Goal: Check status: Check status

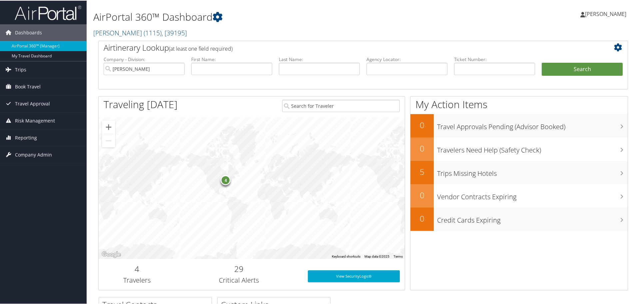
click at [58, 89] on link "Book Travel" at bounding box center [43, 86] width 87 height 17
click at [40, 64] on link "Trips" at bounding box center [43, 69] width 87 height 17
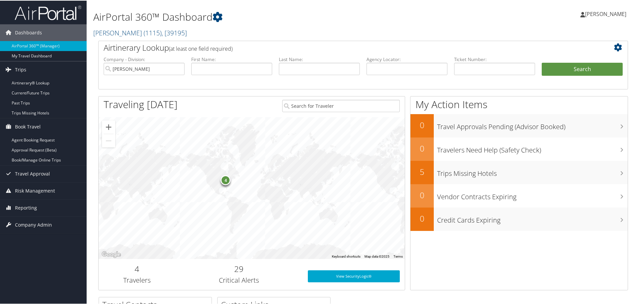
click at [48, 95] on link "Current/Future Trips" at bounding box center [43, 92] width 87 height 10
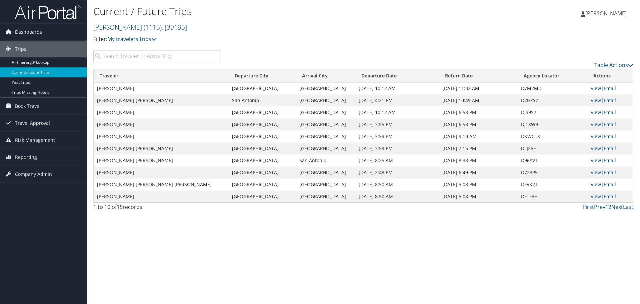
click at [44, 79] on link "Past Trips" at bounding box center [43, 82] width 87 height 10
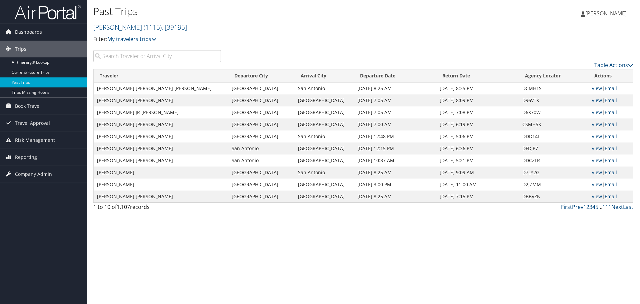
click at [33, 76] on link "Current/Future Trips" at bounding box center [43, 72] width 87 height 10
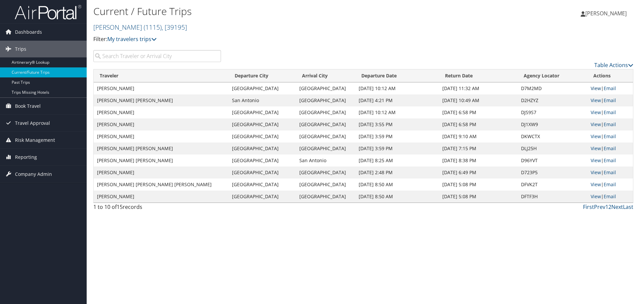
click at [592, 87] on link "View" at bounding box center [596, 88] width 10 height 6
click at [591, 99] on link "View" at bounding box center [596, 100] width 10 height 6
click at [594, 113] on link "View" at bounding box center [596, 112] width 10 height 6
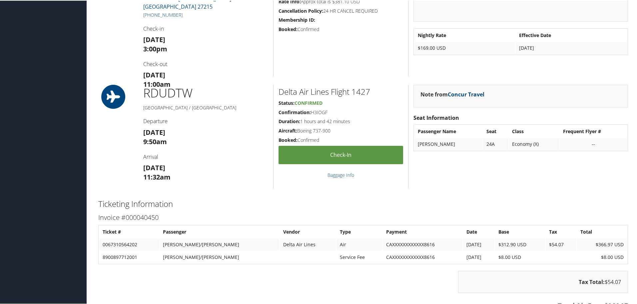
scroll to position [767, 0]
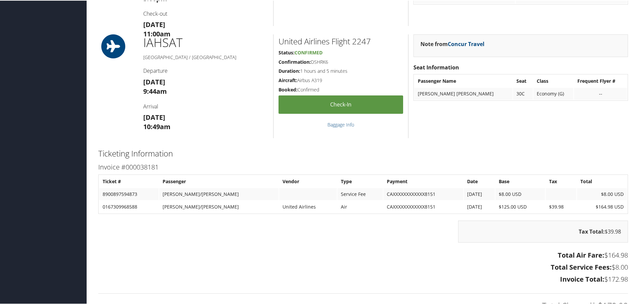
scroll to position [700, 0]
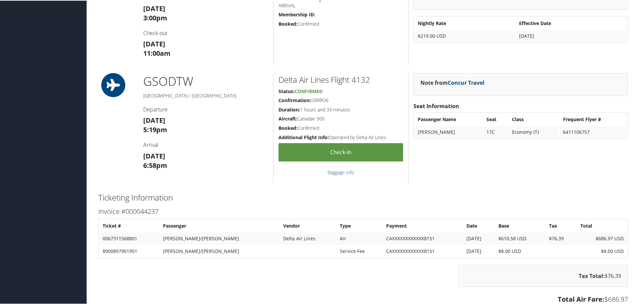
scroll to position [667, 0]
